Goal: Find specific page/section: Find specific page/section

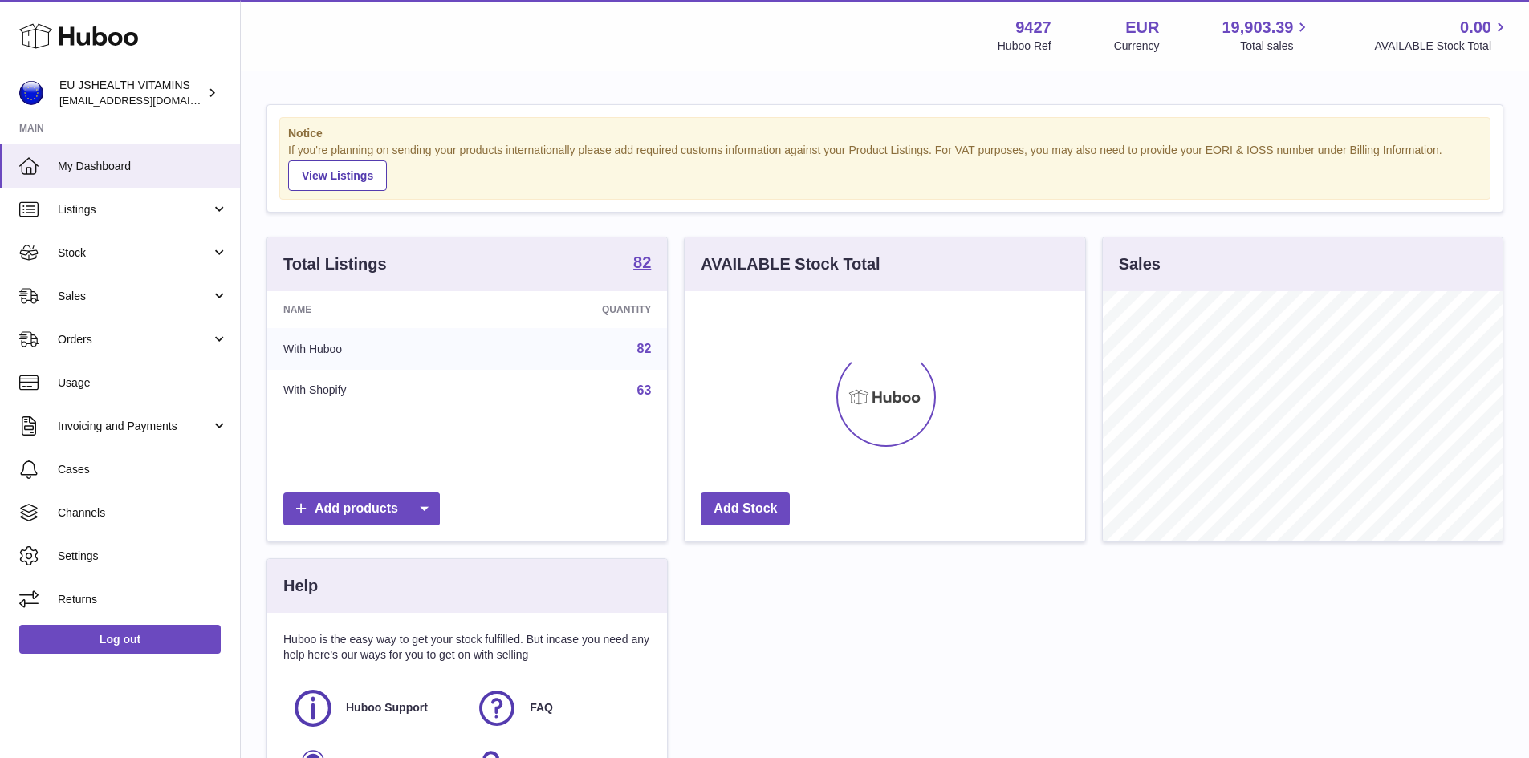
scroll to position [802356, 802207]
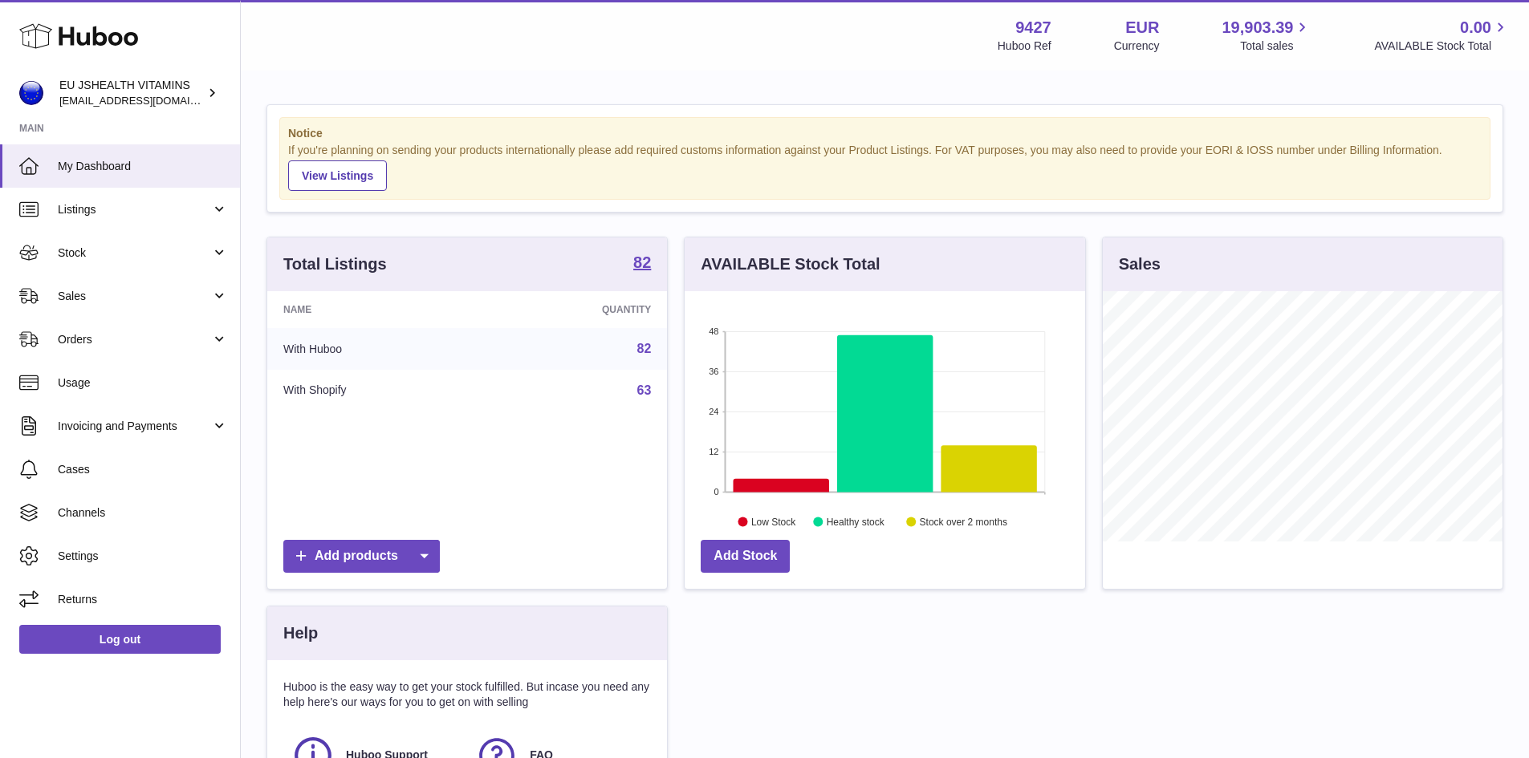
click at [644, 350] on link "82" at bounding box center [644, 349] width 14 height 14
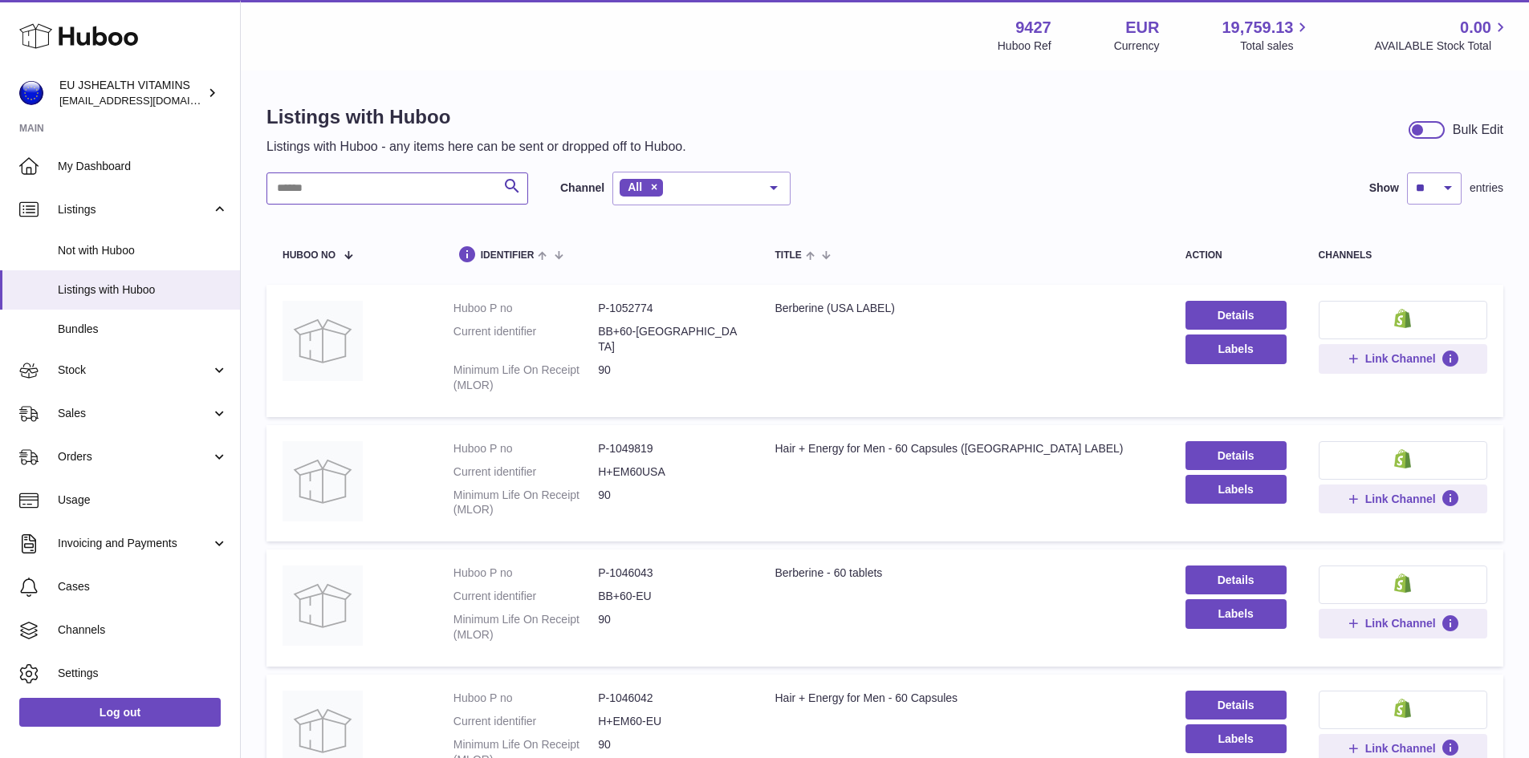
click at [338, 189] on input "text" at bounding box center [397, 189] width 262 height 32
click at [339, 189] on input "text" at bounding box center [397, 189] width 262 height 32
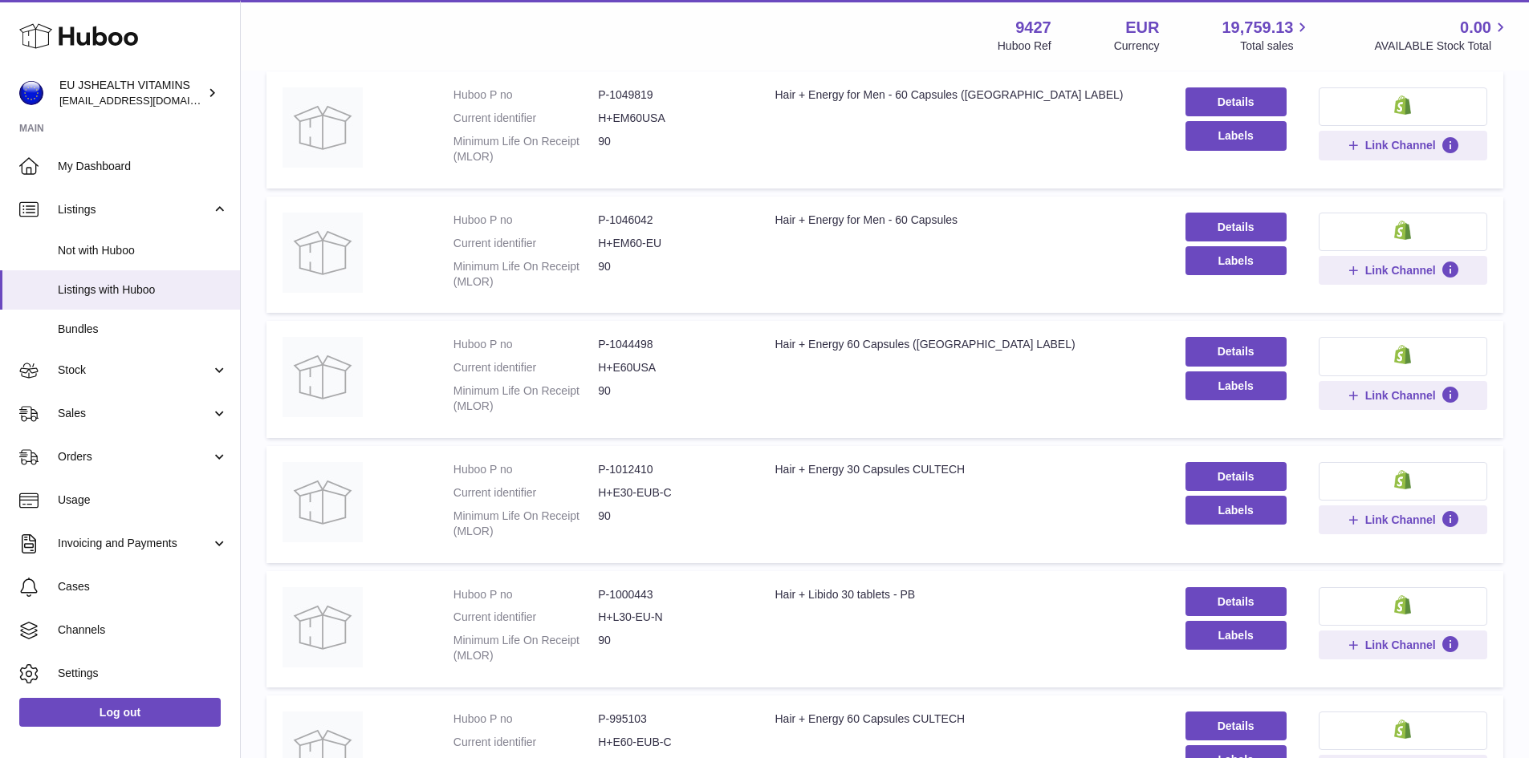
scroll to position [241, 0]
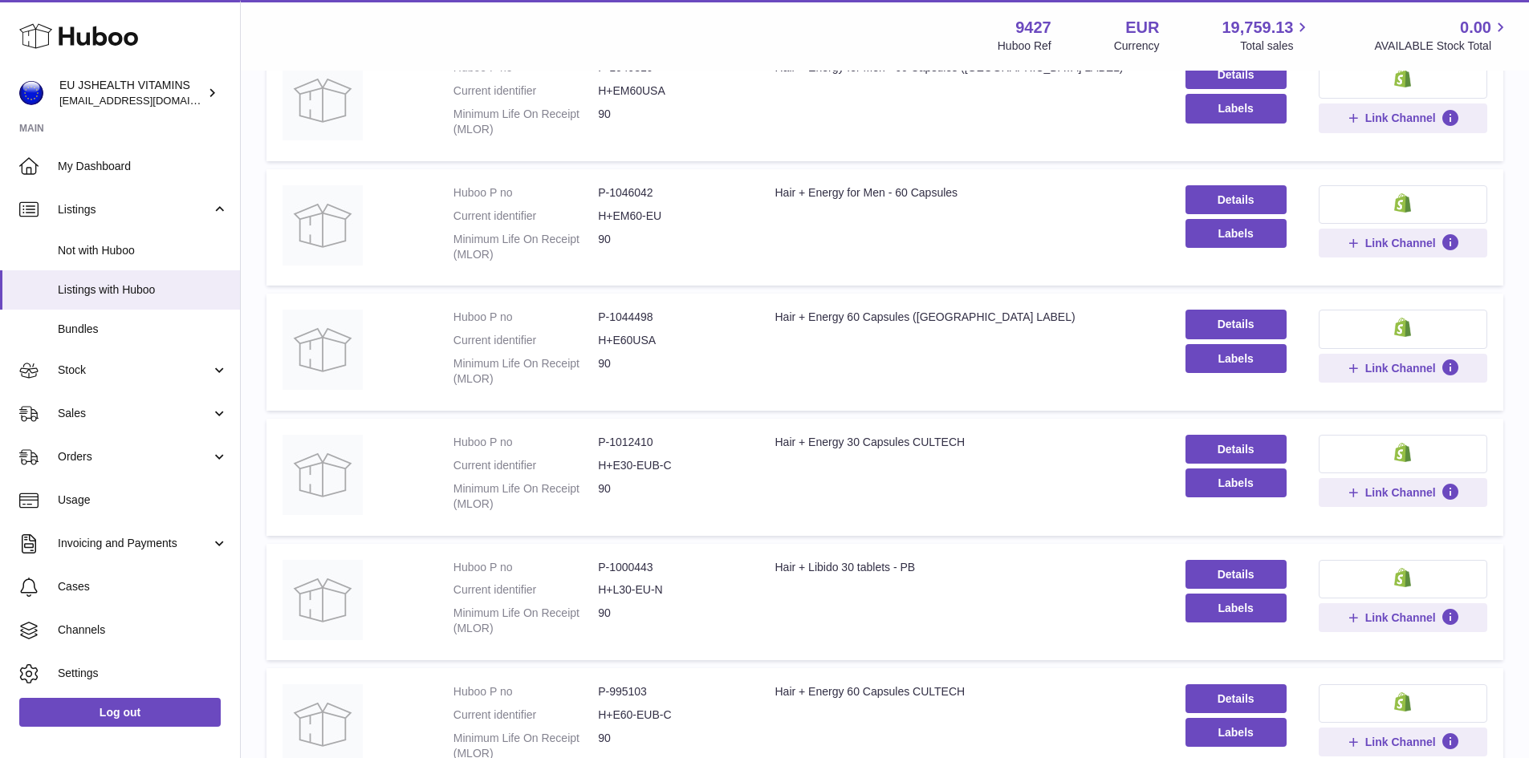
type input "****"
click at [630, 445] on dd "P-1012410" at bounding box center [670, 442] width 144 height 15
copy dd "1012410"
